Goal: Task Accomplishment & Management: Complete application form

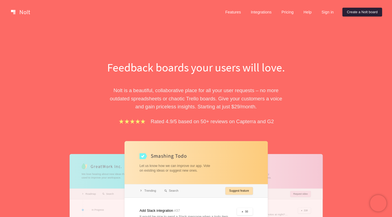
click at [374, 10] on link "Create a Nolt board" at bounding box center [362, 12] width 40 height 9
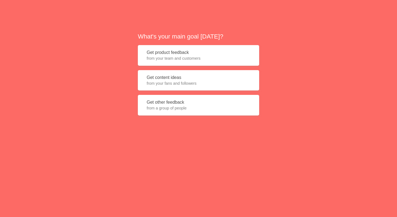
click at [177, 56] on span "from your team and customers" at bounding box center [198, 59] width 104 height 6
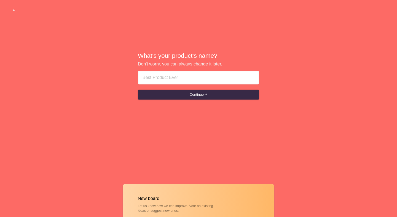
click at [155, 135] on div "What's your product's name? Don't worry, you can always change it later. Contin…" at bounding box center [198, 76] width 397 height 152
click at [165, 78] on input at bounding box center [198, 77] width 112 height 13
paste input "abu dhabi escort girls agency T̳e̳l̳l̳[PHONE_NUMBER]"
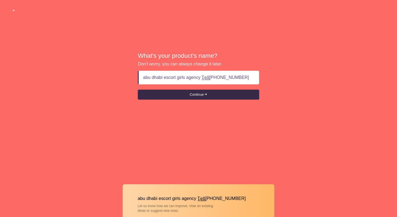
click at [191, 100] on div "What's your product's name? Don't worry, you can always change it later. abu dh…" at bounding box center [198, 75] width 121 height 49
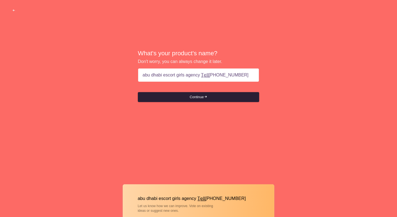
click at [188, 93] on button "Continue" at bounding box center [198, 97] width 121 height 10
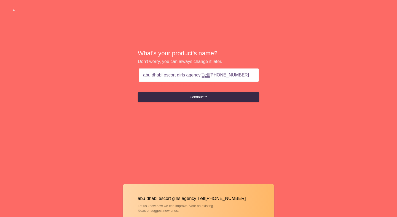
drag, startPoint x: 267, startPoint y: 76, endPoint x: 293, endPoint y: 73, distance: 25.8
click at [293, 73] on div "What's your product's name? Don't worry, you can always change it later. abu dh…" at bounding box center [198, 76] width 397 height 152
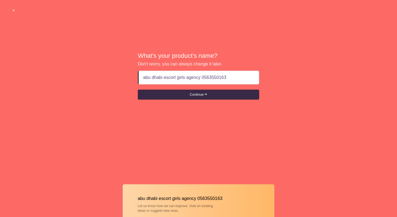
type input "abu dhabi escort girls agency 0563550163"
click at [138, 90] on button "Continue" at bounding box center [198, 95] width 121 height 10
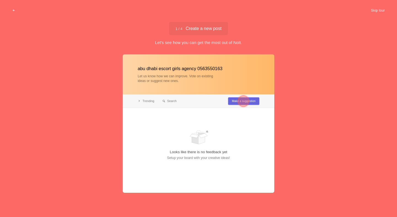
drag, startPoint x: 376, startPoint y: 4, endPoint x: 376, endPoint y: 7, distance: 3.0
click at [376, 0] on div "Skip tour What's your product's name? Don't worry, you can always change it lat…" at bounding box center [198, 0] width 397 height 0
click at [376, 10] on button "Skip tour" at bounding box center [377, 11] width 27 height 10
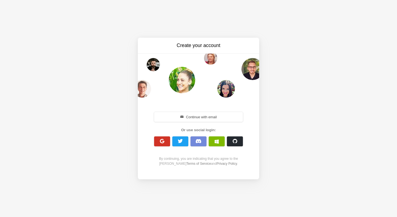
click at [162, 141] on span "button" at bounding box center [161, 141] width 5 height 5
